Goal: Transaction & Acquisition: Obtain resource

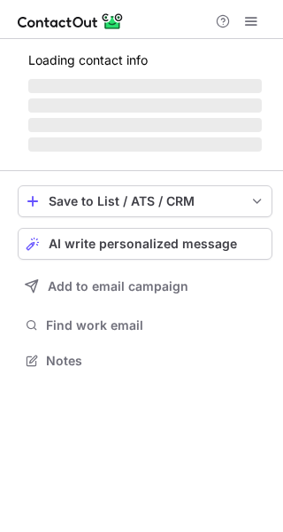
scroll to position [359, 283]
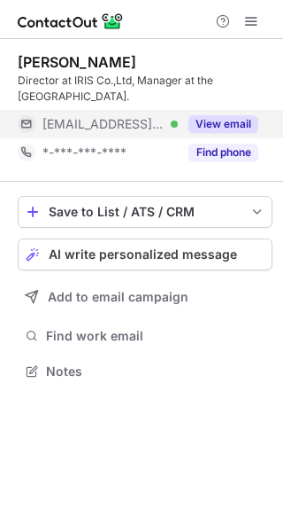
drag, startPoint x: 208, startPoint y: 107, endPoint x: 221, endPoint y: 120, distance: 17.5
click at [221, 120] on button "View email" at bounding box center [224, 124] width 70 height 18
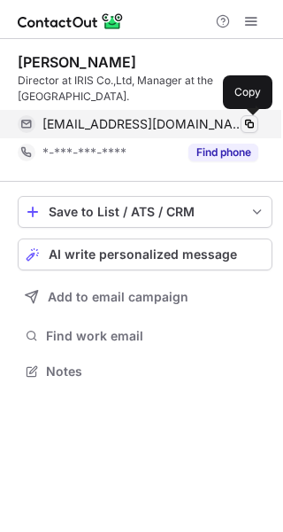
click at [242, 123] on button at bounding box center [250, 124] width 18 height 18
click at [244, 123] on span at bounding box center [250, 124] width 14 height 14
click at [246, 123] on span at bounding box center [250, 124] width 14 height 14
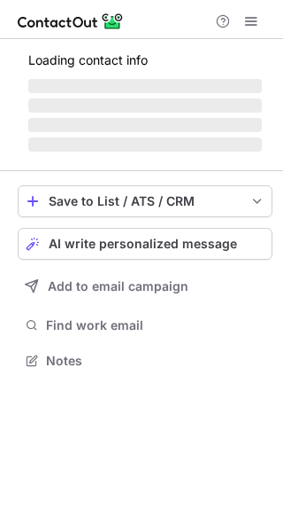
scroll to position [343, 283]
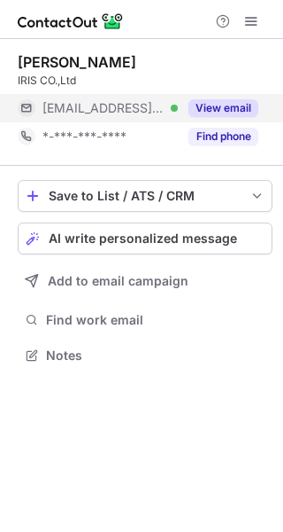
click at [225, 111] on button "View email" at bounding box center [224, 108] width 70 height 18
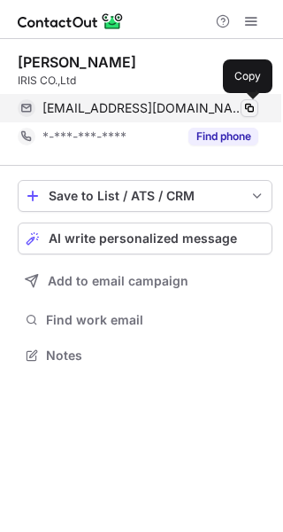
click at [246, 108] on span at bounding box center [250, 108] width 14 height 14
click at [247, 108] on span at bounding box center [250, 108] width 14 height 14
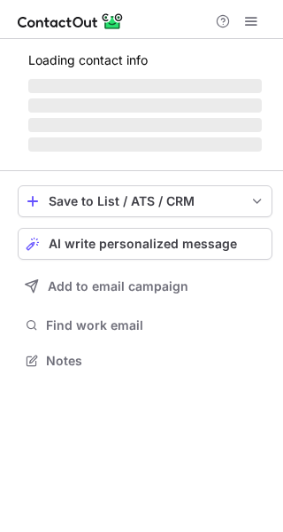
scroll to position [387, 283]
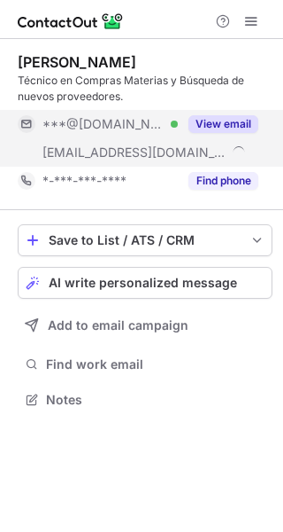
click at [216, 126] on button "View email" at bounding box center [224, 124] width 70 height 18
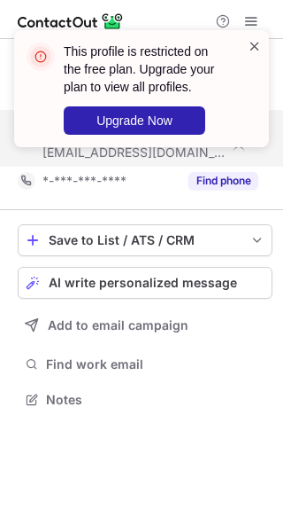
click at [246, 47] on div "This profile is restricted on the free plan. Upgrade your plan to view all prof…" at bounding box center [134, 88] width 227 height 103
click at [249, 47] on span at bounding box center [255, 46] width 14 height 18
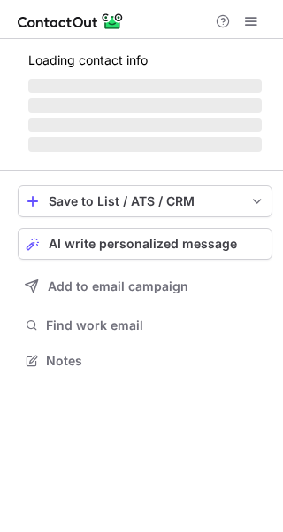
scroll to position [371, 283]
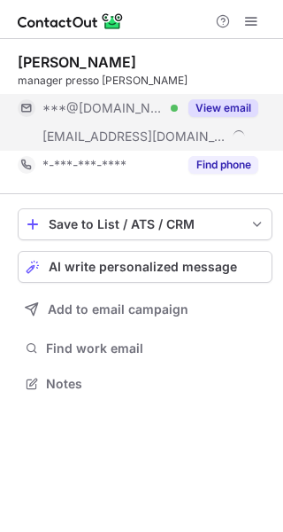
click at [197, 111] on button "View email" at bounding box center [224, 108] width 70 height 18
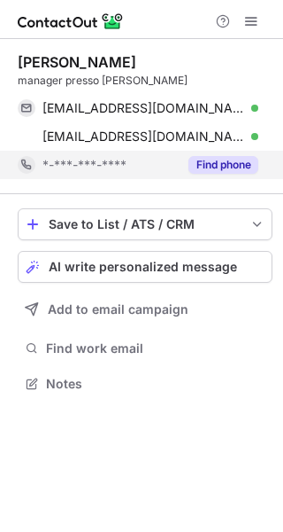
click at [245, 167] on button "Find phone" at bounding box center [224, 165] width 70 height 18
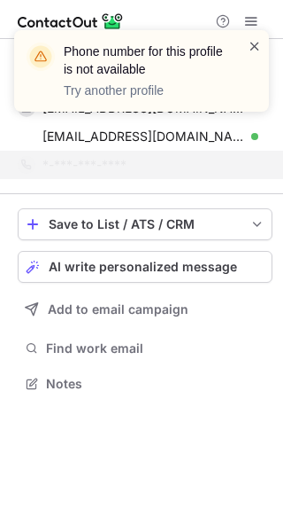
click at [256, 45] on span at bounding box center [255, 46] width 14 height 18
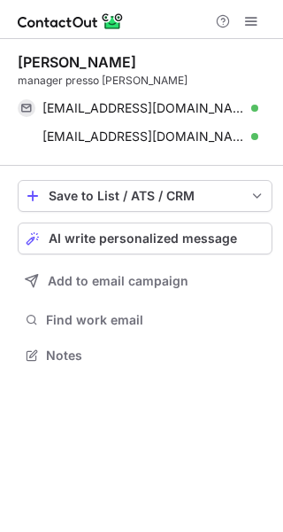
scroll to position [343, 283]
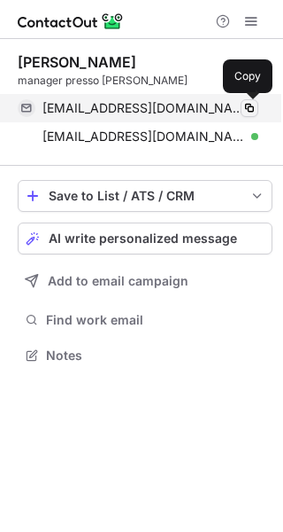
click at [248, 106] on span at bounding box center [250, 108] width 14 height 14
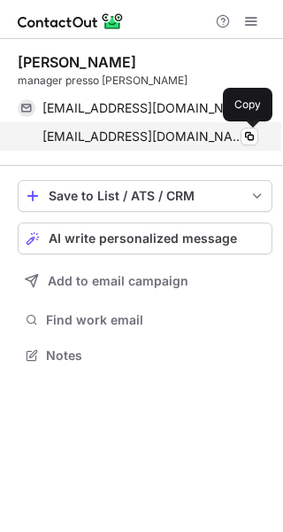
drag, startPoint x: 244, startPoint y: 136, endPoint x: 265, endPoint y: 138, distance: 20.5
click at [244, 136] on span at bounding box center [250, 136] width 14 height 14
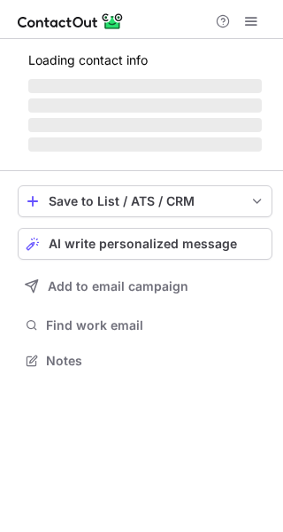
scroll to position [343, 283]
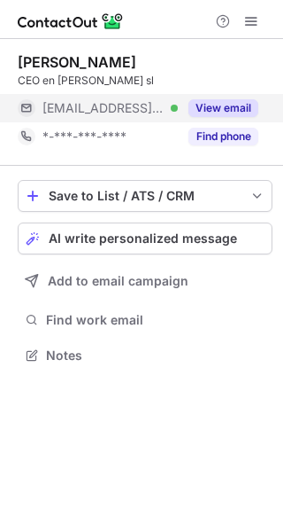
scroll to position [343, 283]
click at [240, 116] on button "View email" at bounding box center [224, 108] width 70 height 18
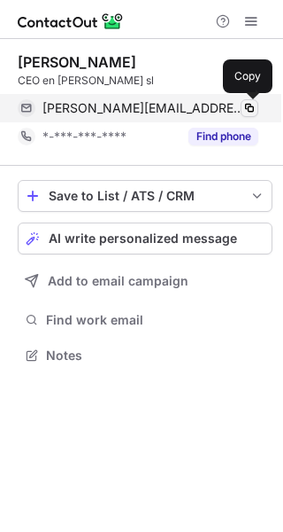
click at [249, 108] on span at bounding box center [250, 108] width 14 height 14
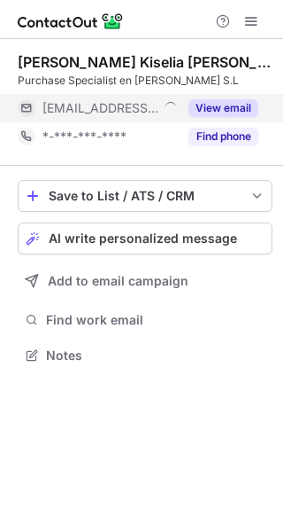
scroll to position [343, 283]
click at [235, 108] on button "View email" at bounding box center [224, 108] width 70 height 18
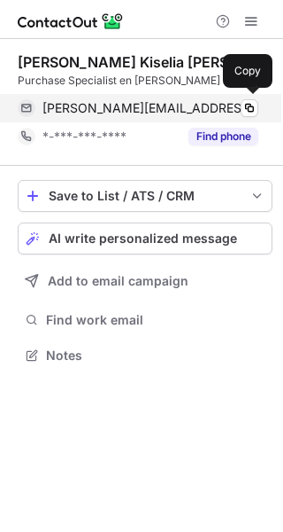
click at [238, 107] on div "[PERSON_NAME][EMAIL_ADDRESS][DOMAIN_NAME]" at bounding box center [151, 108] width 216 height 16
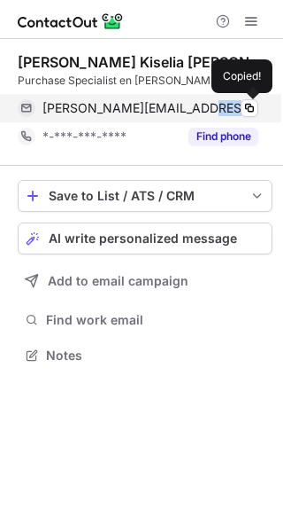
click at [238, 107] on div "[PERSON_NAME][EMAIL_ADDRESS][DOMAIN_NAME]" at bounding box center [151, 108] width 216 height 16
click at [246, 107] on span at bounding box center [250, 108] width 14 height 14
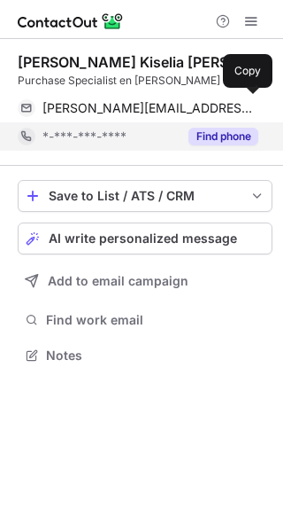
scroll to position [343, 283]
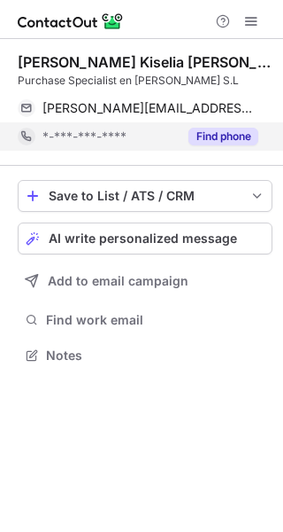
click at [226, 135] on button "Find phone" at bounding box center [224, 137] width 70 height 18
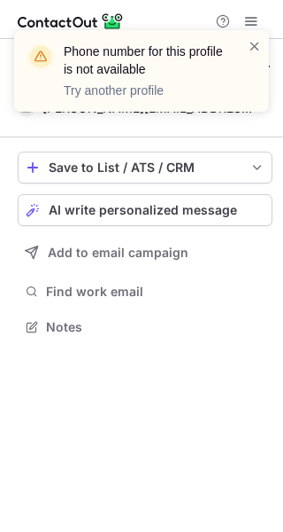
scroll to position [314, 283]
